Goal: Find contact information: Find contact information

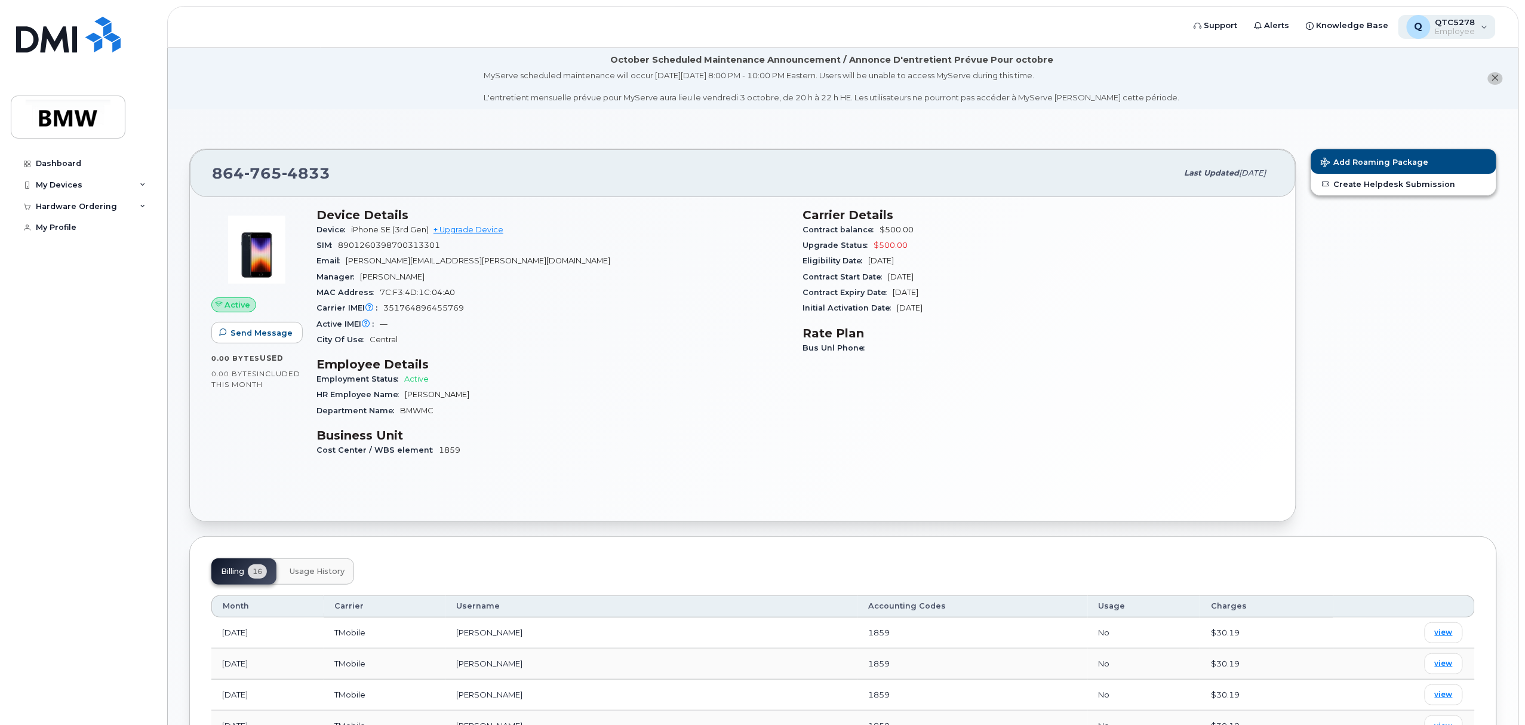
click at [1448, 24] on span "QTC5278" at bounding box center [1455, 22] width 40 height 10
click at [1238, 116] on div "864 765 4833 Last updated May 27, 2025 Active Send Message 0.00 Bytes  used 0.0…" at bounding box center [843, 639] width 1350 height 1061
click at [1237, 21] on span "Support" at bounding box center [1220, 26] width 33 height 12
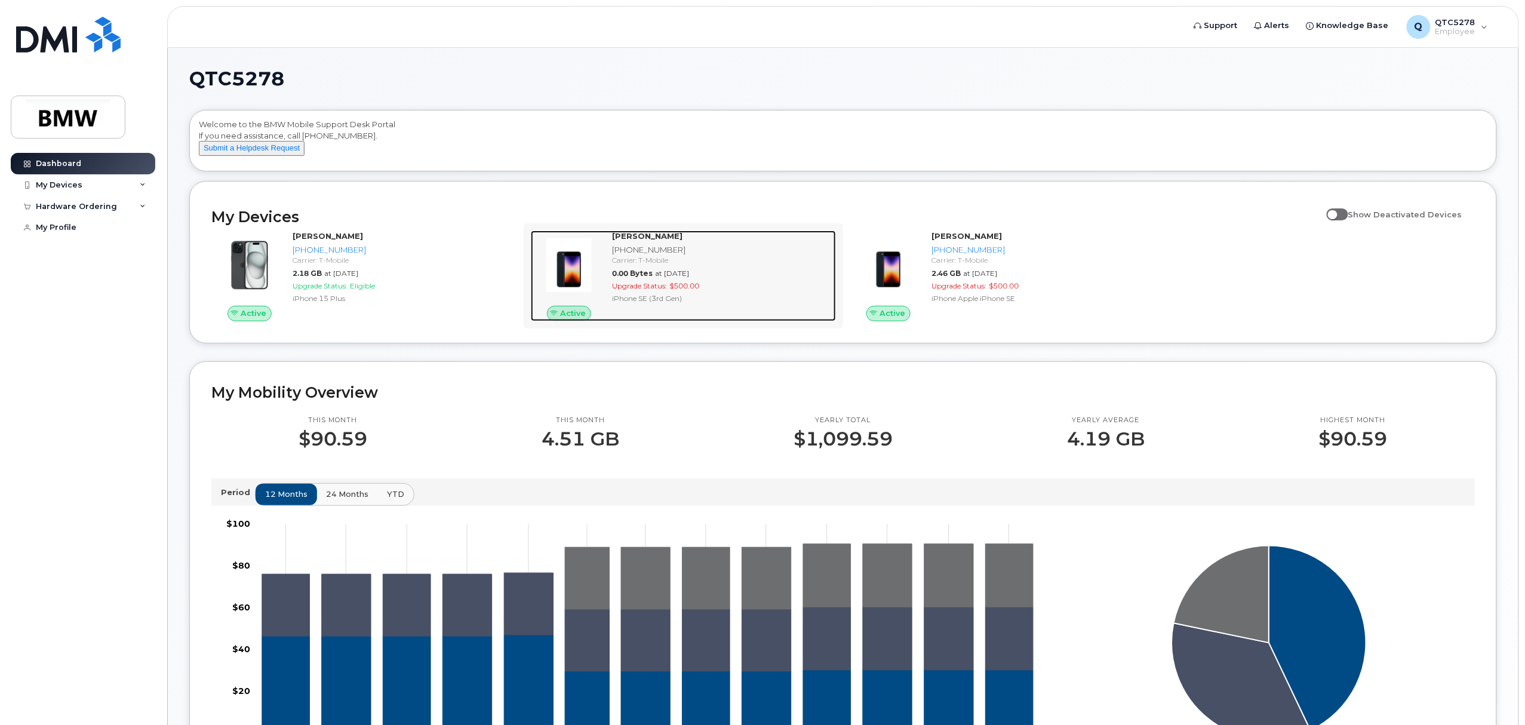
click at [641, 241] on strong "[PERSON_NAME]" at bounding box center [647, 236] width 70 height 10
